Goal: Task Accomplishment & Management: Complete application form

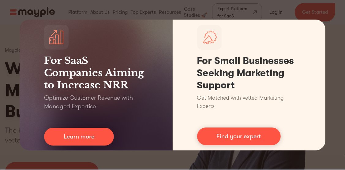
click at [337, 29] on div "For SaaS Companies Aiming to Increase NRR Optimize Customer Revenue with Manage…" at bounding box center [172, 85] width 345 height 170
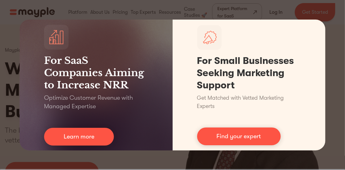
click at [334, 20] on div "For SaaS Companies Aiming to Increase NRR Optimize Customer Revenue with Manage…" at bounding box center [172, 85] width 345 height 170
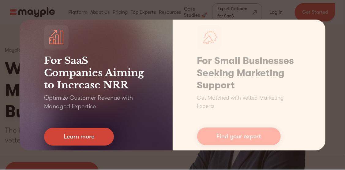
click at [99, 135] on link "Learn more" at bounding box center [79, 137] width 70 height 18
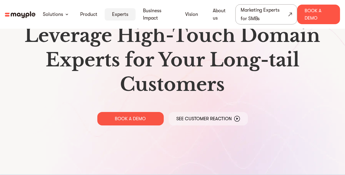
click at [124, 14] on link "Experts" at bounding box center [120, 14] width 16 height 7
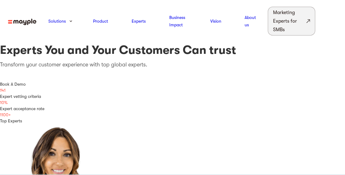
click at [290, 14] on div "Marketing Experts for SMBs" at bounding box center [289, 21] width 32 height 26
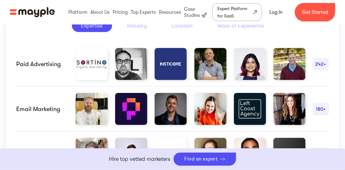
scroll to position [326, 0]
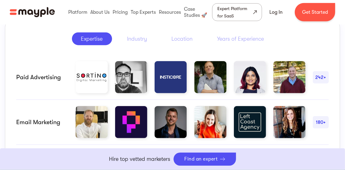
click at [133, 81] on img at bounding box center [131, 77] width 32 height 32
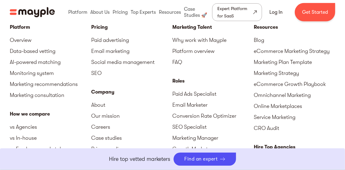
scroll to position [2688, 0]
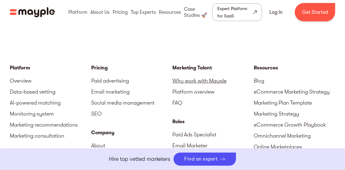
click at [192, 77] on link "Why work with Mayple" at bounding box center [213, 80] width 81 height 11
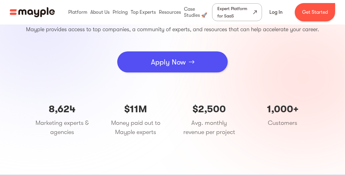
scroll to position [81, 0]
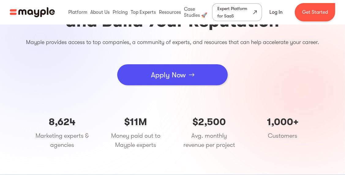
click at [178, 79] on div "Apply Now" at bounding box center [168, 75] width 35 height 18
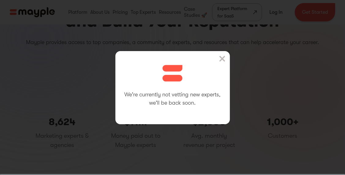
click at [224, 58] on img at bounding box center [222, 59] width 6 height 6
